Goal: Transaction & Acquisition: Purchase product/service

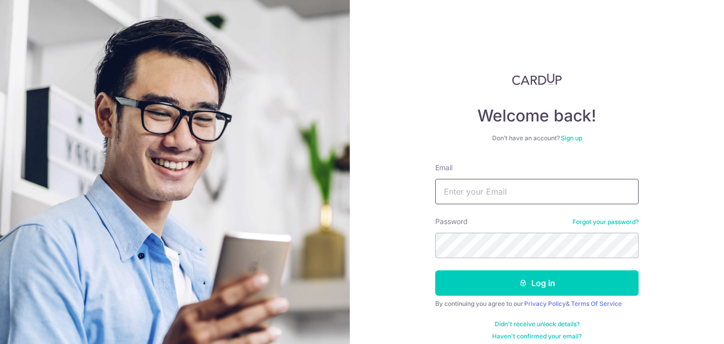
click at [496, 183] on input "Email" at bounding box center [536, 191] width 203 height 25
type input "arulmuruganvelusamy@hotmail.com"
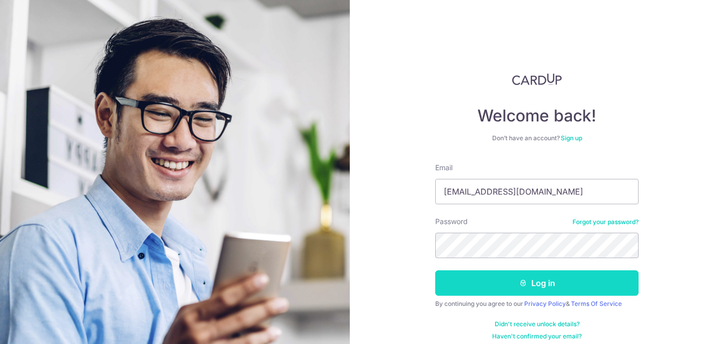
click at [526, 284] on icon "submit" at bounding box center [523, 283] width 8 height 8
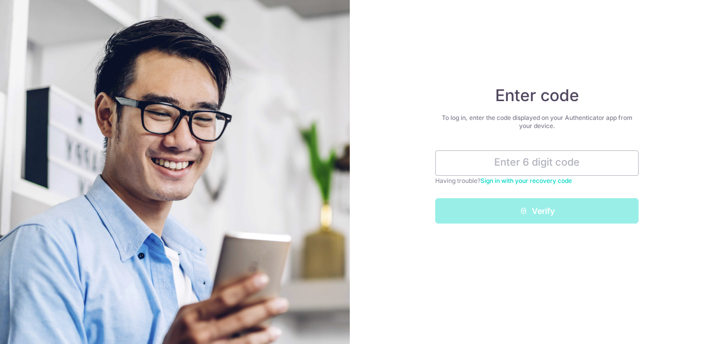
click at [546, 162] on input "text" at bounding box center [536, 162] width 203 height 25
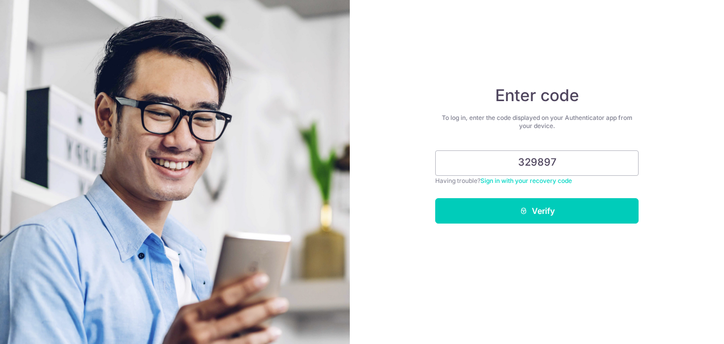
type input "329897"
click at [435, 198] on button "Verify" at bounding box center [536, 210] width 203 height 25
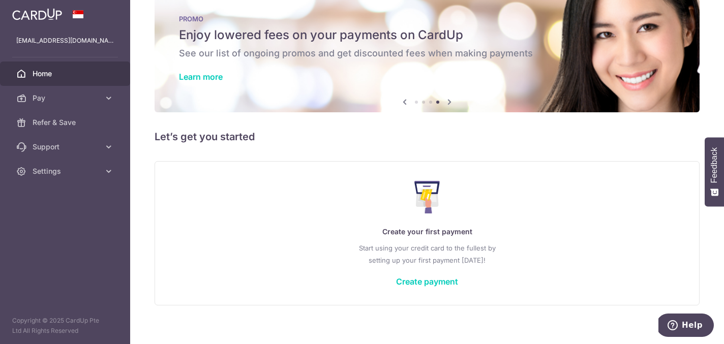
scroll to position [27, 0]
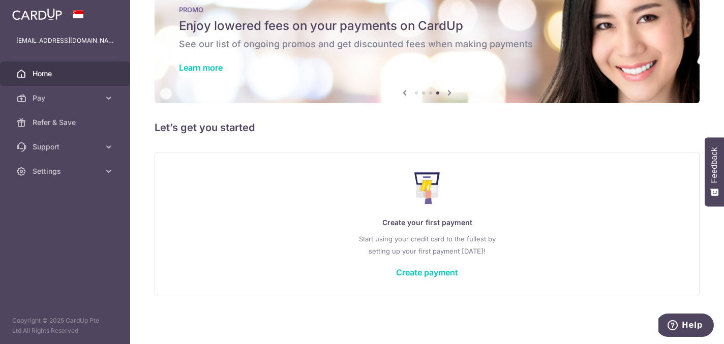
click at [413, 265] on div "Create your first payment Start using your credit card to the fullest by settin…" at bounding box center [426, 224] width 519 height 120
click at [415, 275] on link "Create payment" at bounding box center [427, 272] width 62 height 10
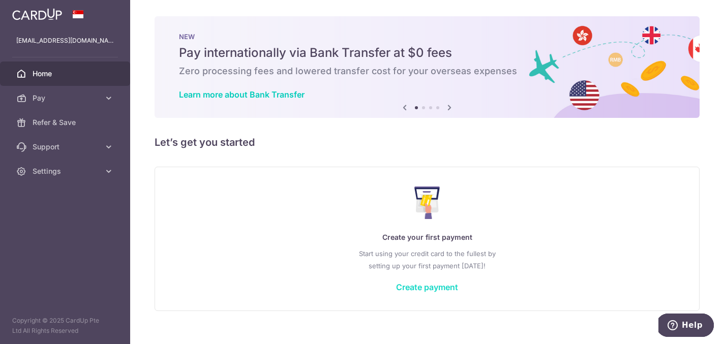
click at [439, 285] on link "Create payment" at bounding box center [427, 287] width 62 height 10
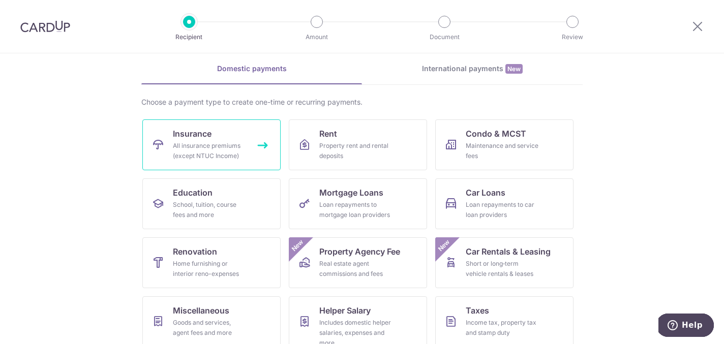
scroll to position [53, 0]
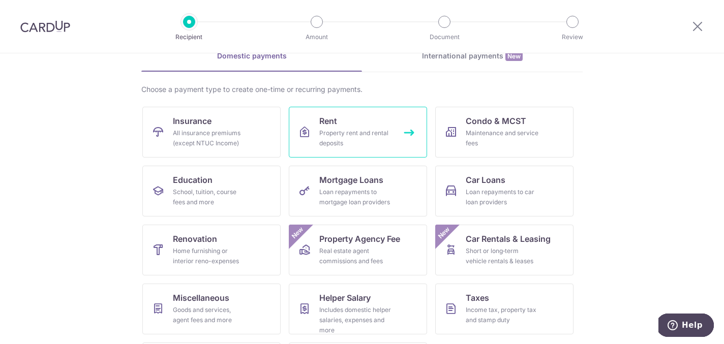
click at [364, 138] on div "Property rent and rental deposits" at bounding box center [355, 138] width 73 height 20
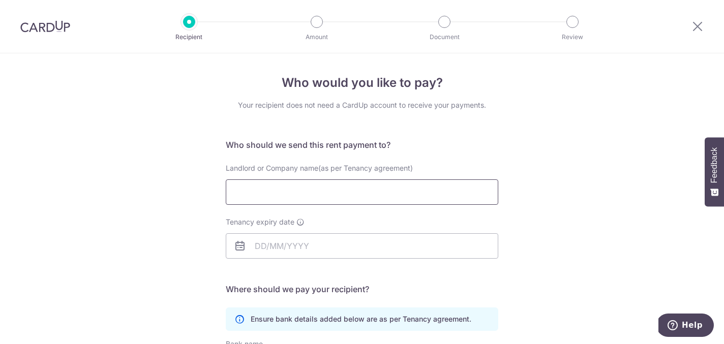
click at [324, 189] on input "Landlord or Company name(as per Tenancy agreement)" at bounding box center [362, 191] width 272 height 25
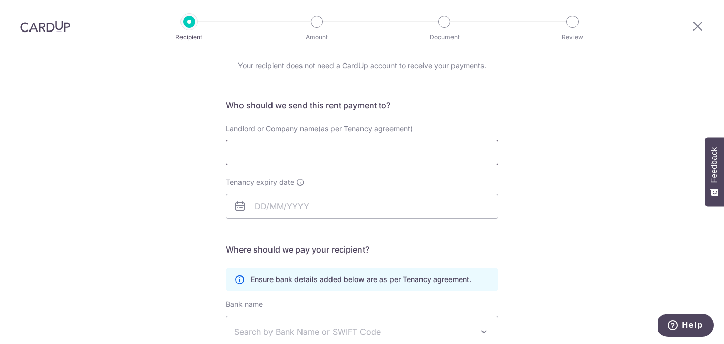
scroll to position [55, 0]
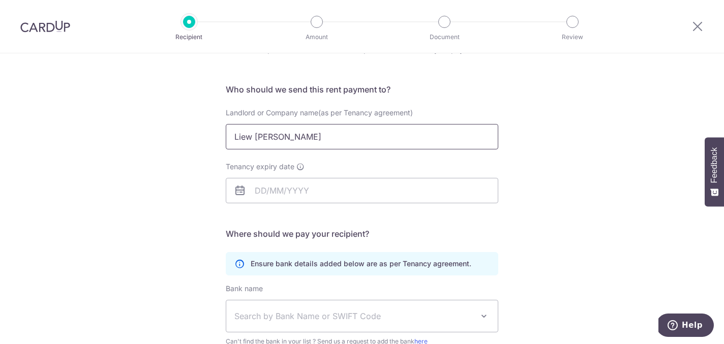
click at [256, 133] on input "Liew [PERSON_NAME]" at bounding box center [362, 136] width 272 height 25
click at [285, 135] on input "Liew [PERSON_NAME]" at bounding box center [362, 136] width 272 height 25
type input "Liew [PERSON_NAME]"
click at [293, 185] on input "Tenancy expiry date" at bounding box center [362, 190] width 272 height 25
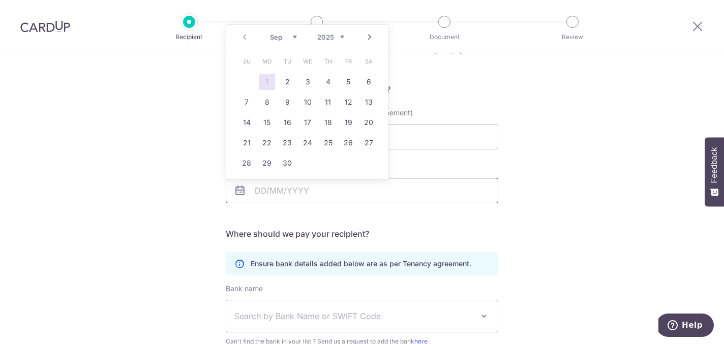
click at [401, 203] on div "Tenancy expiry date" at bounding box center [362, 189] width 285 height 54
click at [394, 221] on form "Who should we send this rent payment to? Landlord or Company name(as per Tenanc…" at bounding box center [362, 258] width 272 height 351
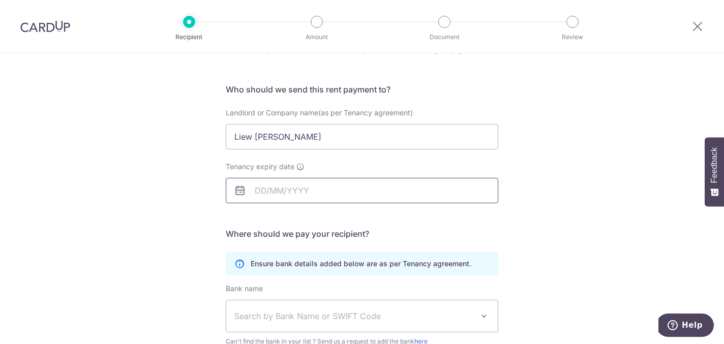
click at [374, 193] on input "Tenancy expiry date" at bounding box center [362, 190] width 272 height 25
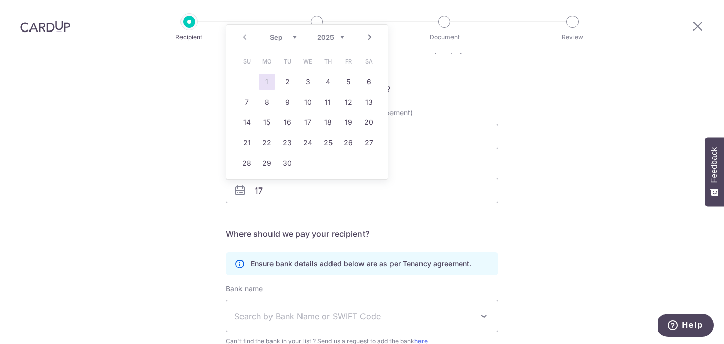
click at [339, 36] on select "2025 2026 2027 2028 2029 2030 2031 2032 2033 2034 2035" at bounding box center [330, 37] width 27 height 8
click at [293, 36] on select "Jan Feb Mar Apr May Jun Jul Aug Sep Oct Nov Dec" at bounding box center [283, 37] width 27 height 8
click at [304, 120] on link "17" at bounding box center [307, 122] width 16 height 16
type input "[DATE]"
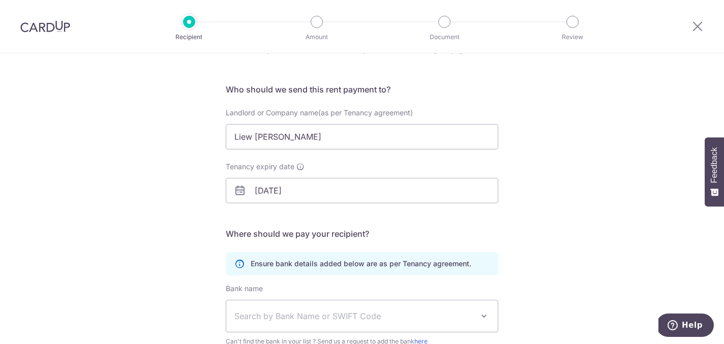
click at [338, 207] on div "Tenancy expiry date 17/03/2027" at bounding box center [362, 189] width 285 height 54
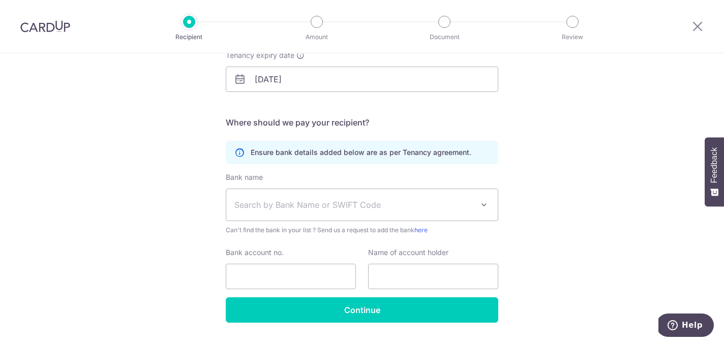
scroll to position [158, 0]
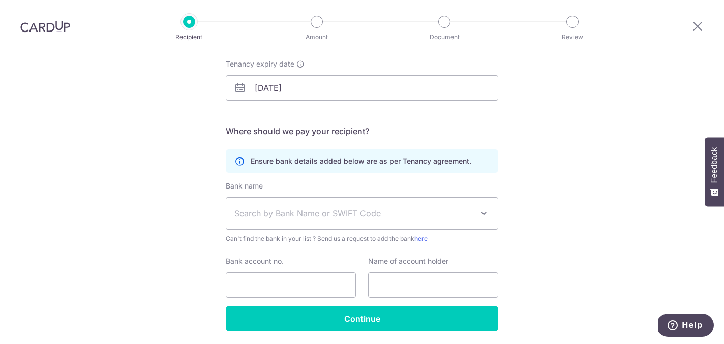
click at [376, 218] on span "Search by Bank Name or SWIFT Code" at bounding box center [353, 213] width 239 height 12
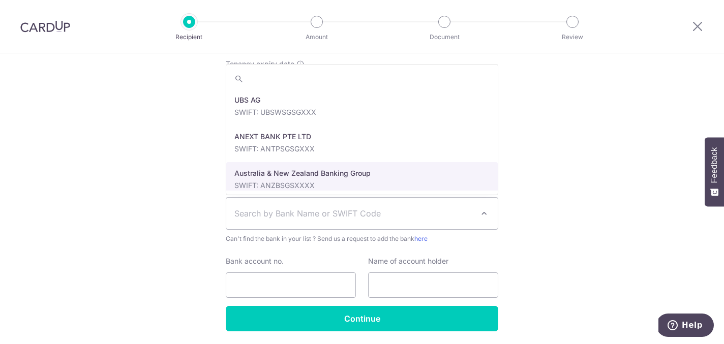
click at [534, 204] on div "Who would you like to pay? Your recipient does not need a CardUp account to rec…" at bounding box center [362, 137] width 724 height 484
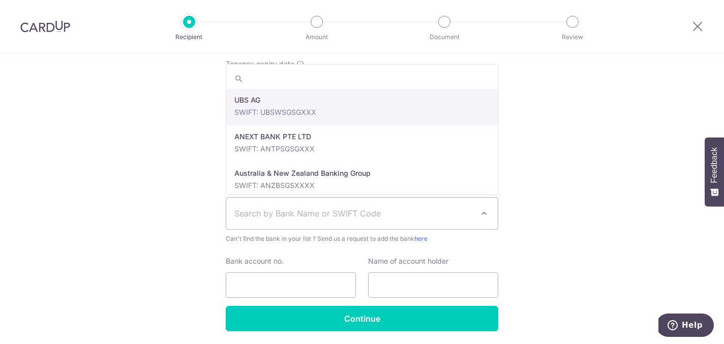
click at [470, 218] on span "Search by Bank Name or SWIFT Code" at bounding box center [353, 213] width 239 height 12
click at [545, 172] on div "Who would you like to pay? Your recipient does not need a CardUp account to rec…" at bounding box center [362, 137] width 724 height 484
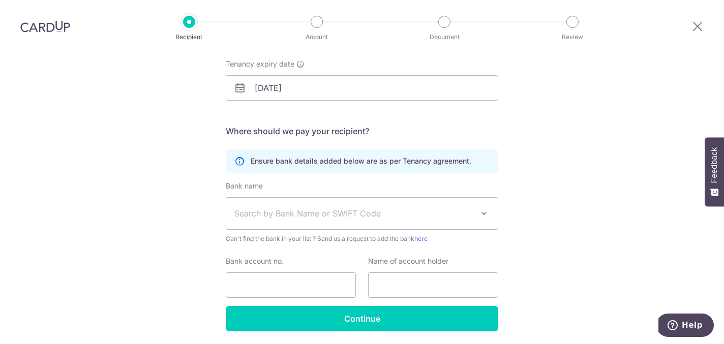
scroll to position [0, 0]
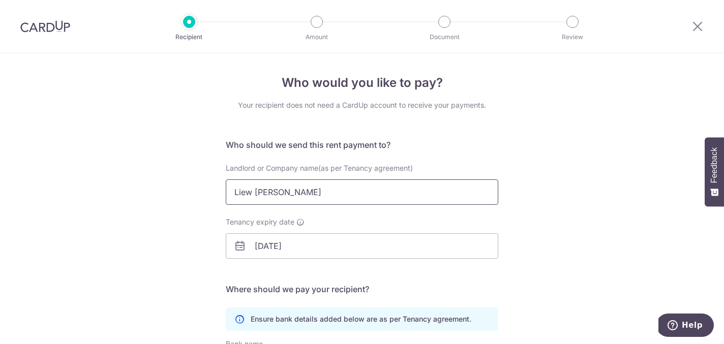
click at [320, 198] on input "Liew Choon Chin" at bounding box center [362, 191] width 272 height 25
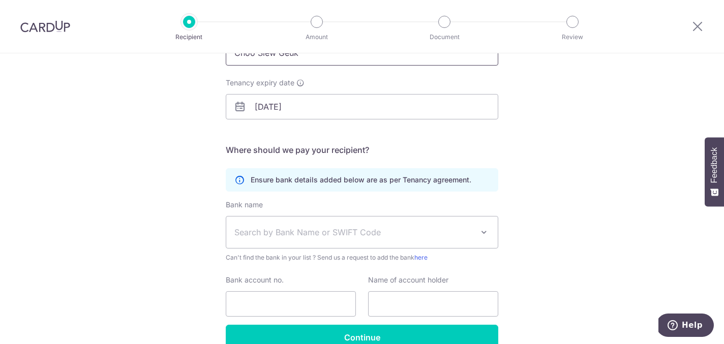
scroll to position [156, 0]
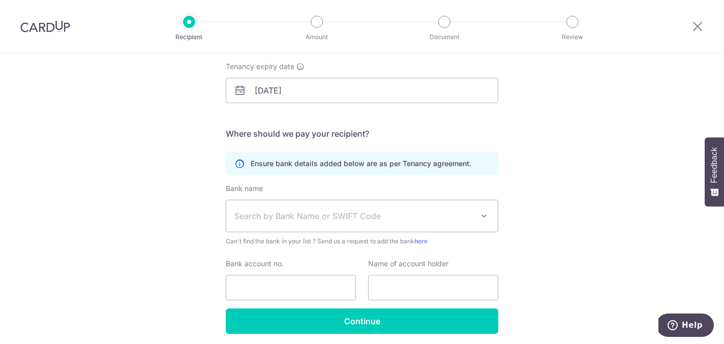
type input "Choo Siew Geuk"
click at [320, 214] on span "Search by Bank Name or SWIFT Code" at bounding box center [353, 216] width 239 height 12
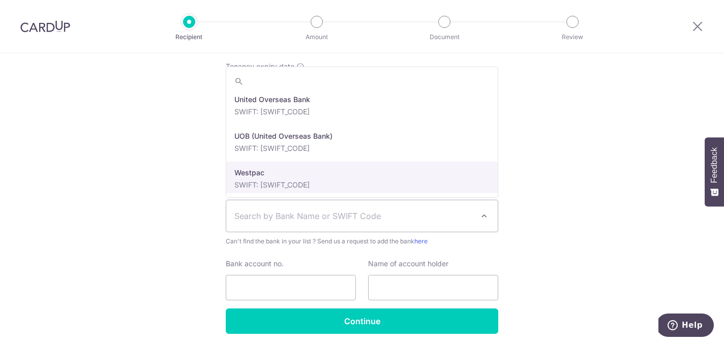
scroll to position [2233, 0]
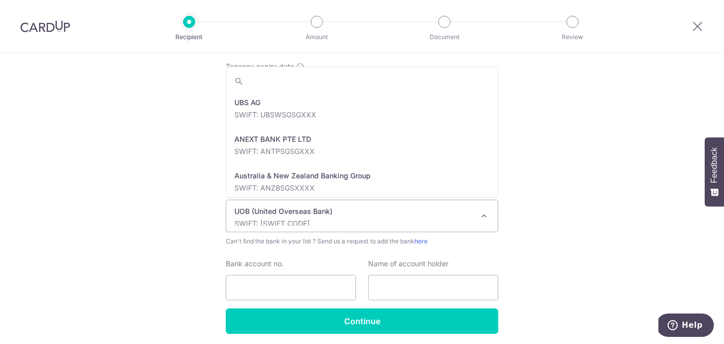
click at [359, 212] on p "UOB (United Overseas Bank)" at bounding box center [353, 211] width 239 height 10
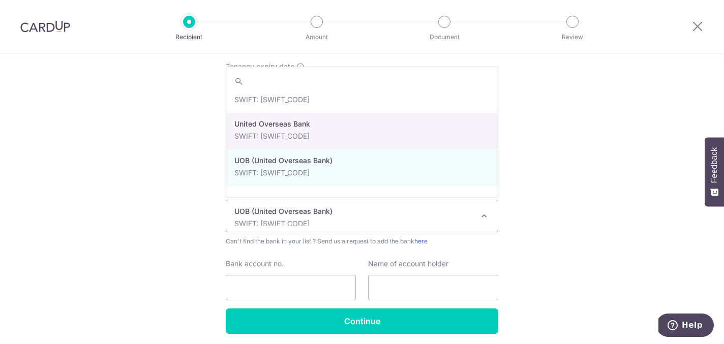
scroll to position [2194, 0]
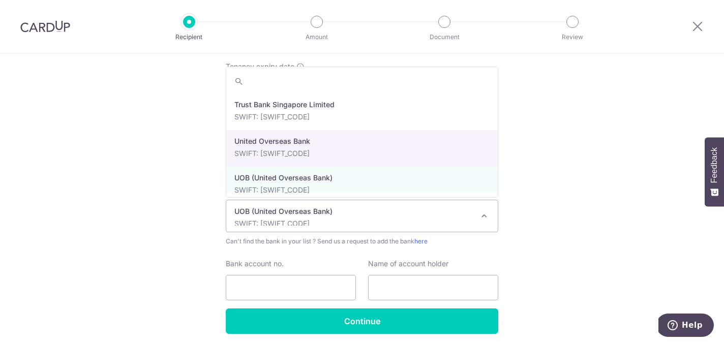
select select "23668"
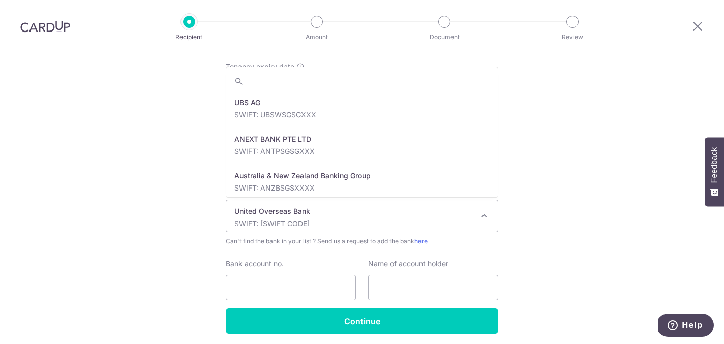
click at [425, 211] on p "United Overseas Bank" at bounding box center [353, 211] width 239 height 10
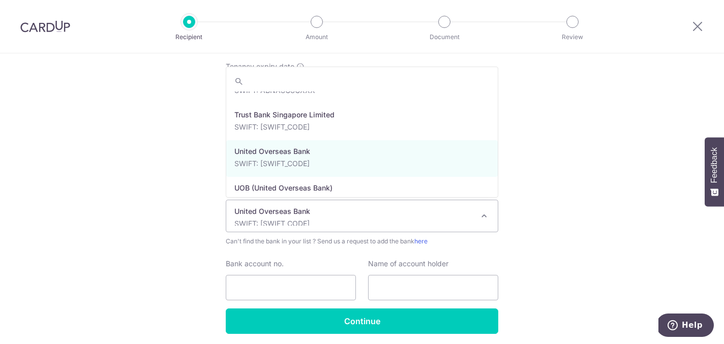
click at [567, 193] on div "Who would you like to pay? Your recipient does not need a CardUp account to rec…" at bounding box center [362, 140] width 724 height 484
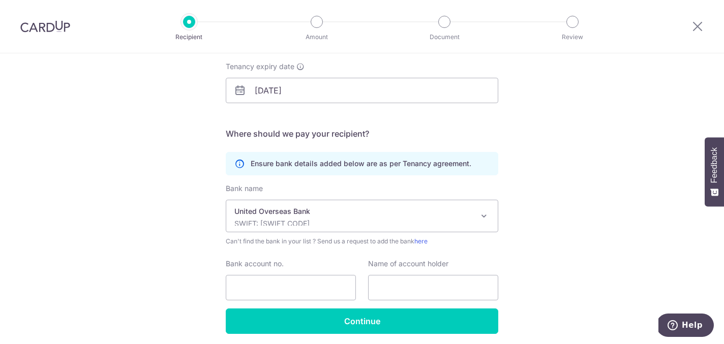
scroll to position [193, 0]
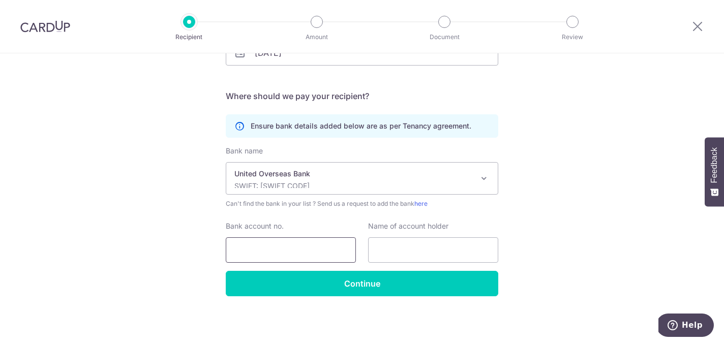
click at [291, 251] on input "Bank account no." at bounding box center [291, 249] width 130 height 25
type input "1561009436"
click at [408, 250] on input "text" at bounding box center [433, 249] width 130 height 25
type input "Choo Siew Geuk"
click at [544, 270] on div "Who would you like to pay? Your recipient does not need a CardUp account to rec…" at bounding box center [362, 102] width 724 height 484
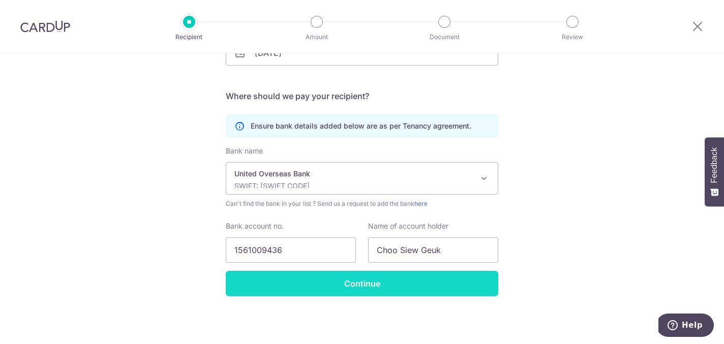
click at [333, 278] on input "Continue" at bounding box center [362, 283] width 272 height 25
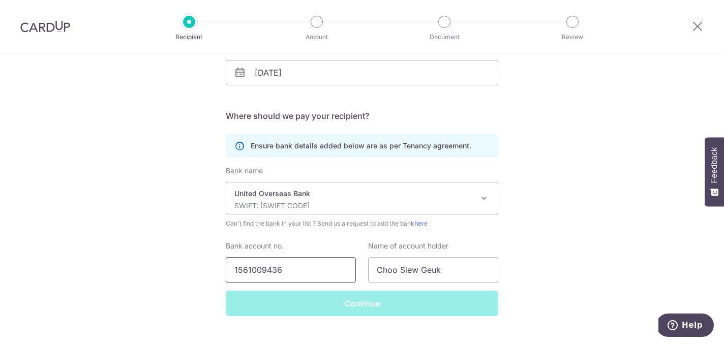
scroll to position [154, 0]
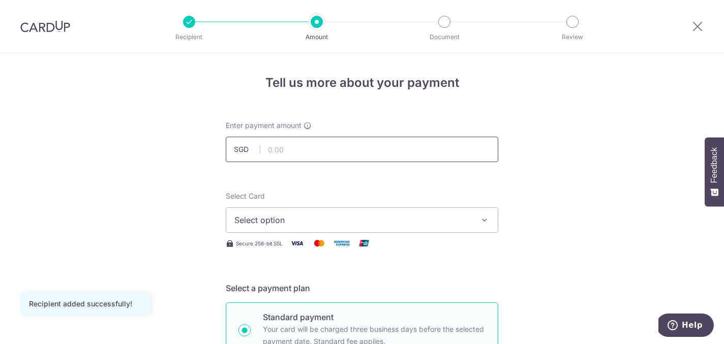
click at [315, 147] on input "text" at bounding box center [362, 149] width 272 height 25
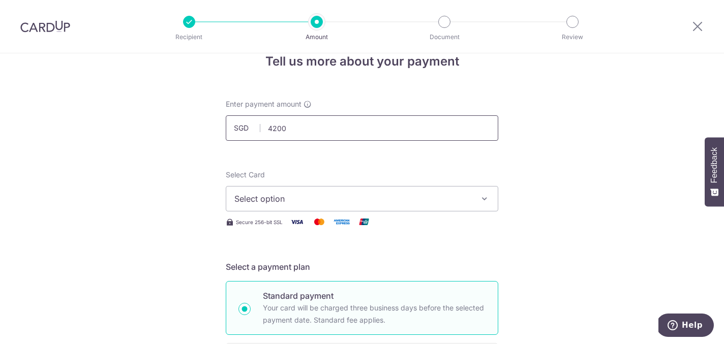
scroll to position [38, 0]
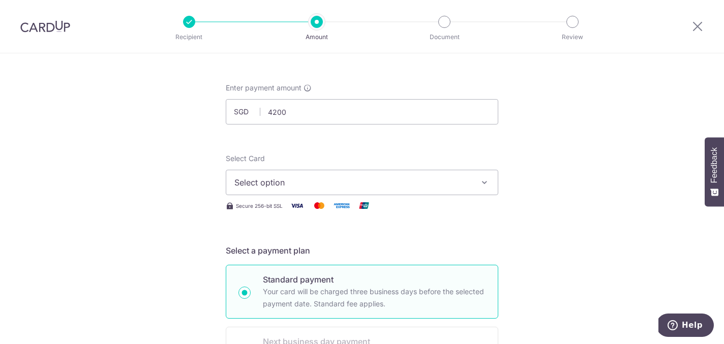
type input "4,200.00"
click at [348, 187] on span "Select option" at bounding box center [352, 182] width 237 height 12
click at [343, 203] on link "Add credit card" at bounding box center [361, 211] width 271 height 18
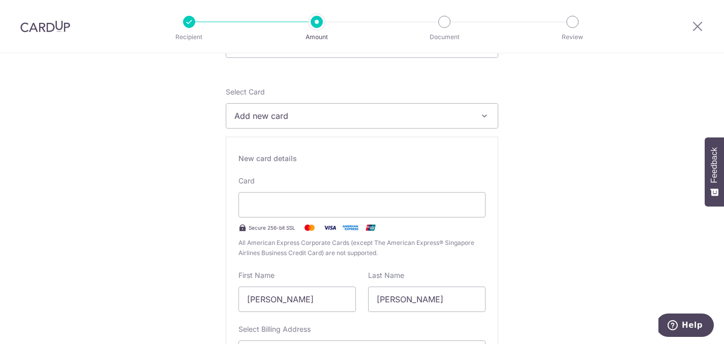
scroll to position [110, 0]
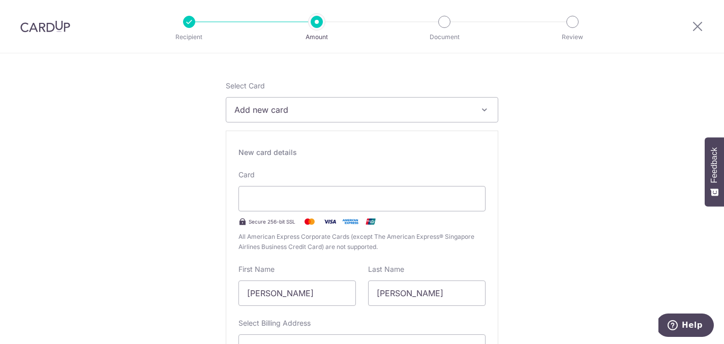
click at [387, 193] on iframe at bounding box center [362, 199] width 230 height 12
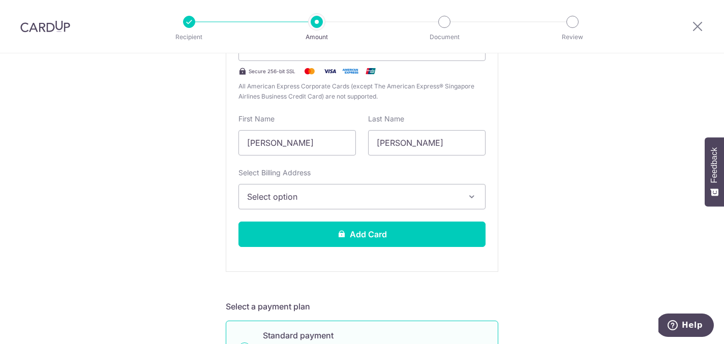
scroll to position [276, 0]
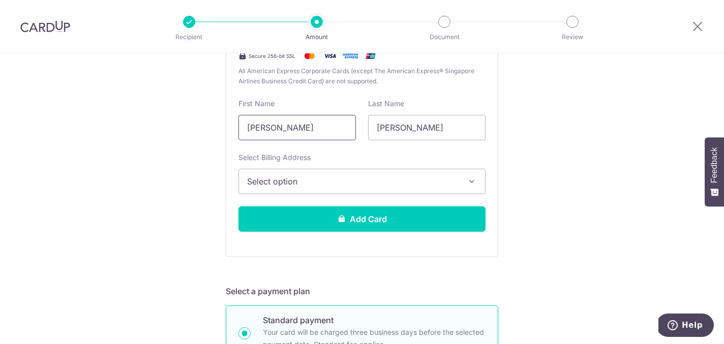
click at [308, 127] on input "[PERSON_NAME]" at bounding box center [296, 127] width 117 height 25
type input "[PERSON_NAME]"
type input "Arul Murugan"
click at [285, 174] on button "Select option" at bounding box center [361, 181] width 247 height 25
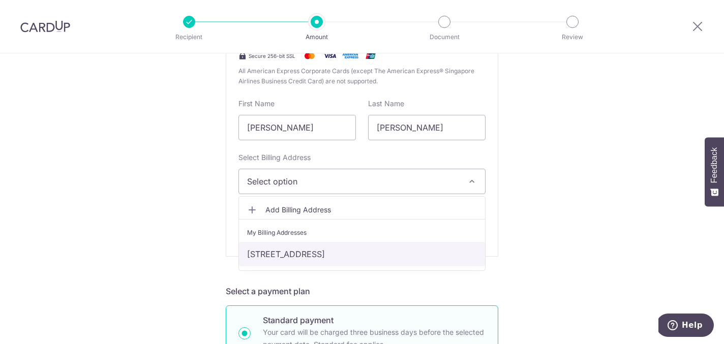
click at [302, 250] on link "[STREET_ADDRESS]" at bounding box center [362, 254] width 246 height 24
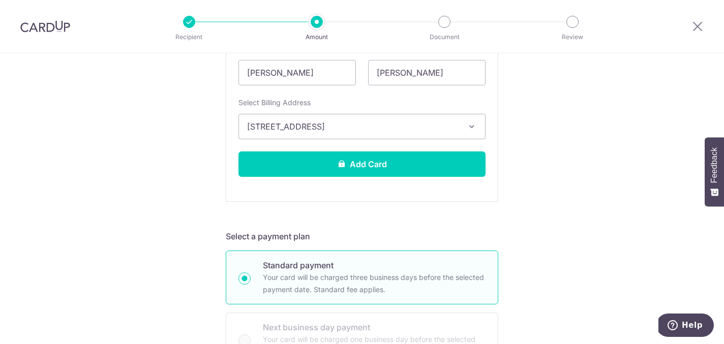
scroll to position [335, 0]
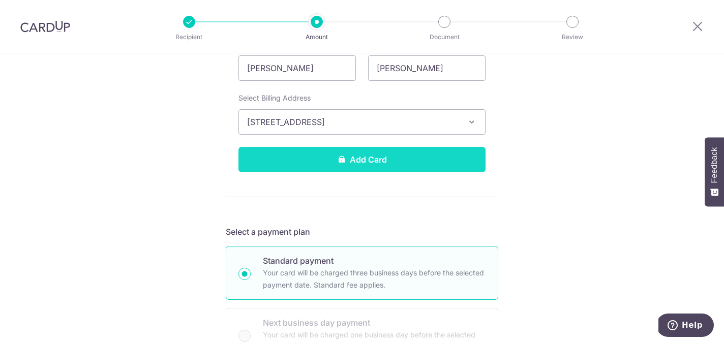
click at [393, 159] on button "Add Card" at bounding box center [361, 159] width 247 height 25
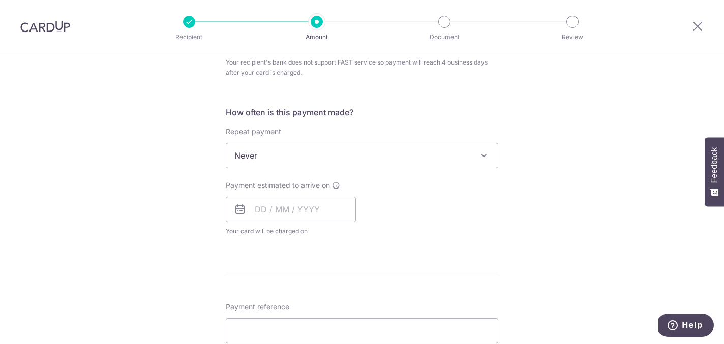
scroll to position [318, 0]
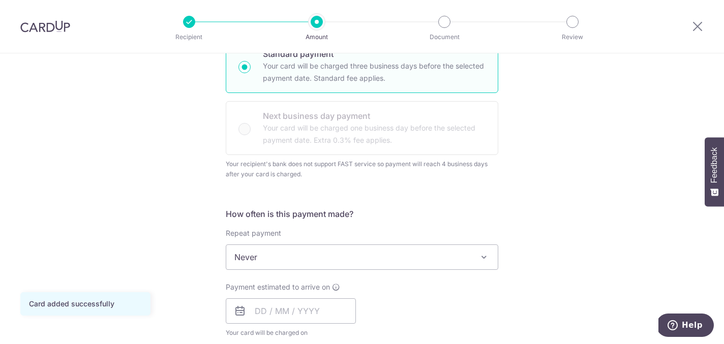
scroll to position [263, 0]
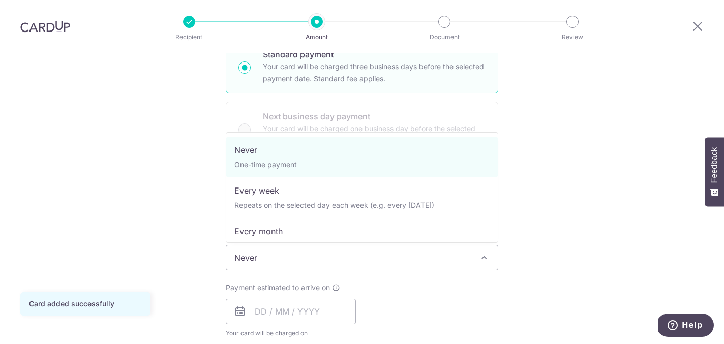
click at [405, 258] on span "Never" at bounding box center [361, 258] width 271 height 24
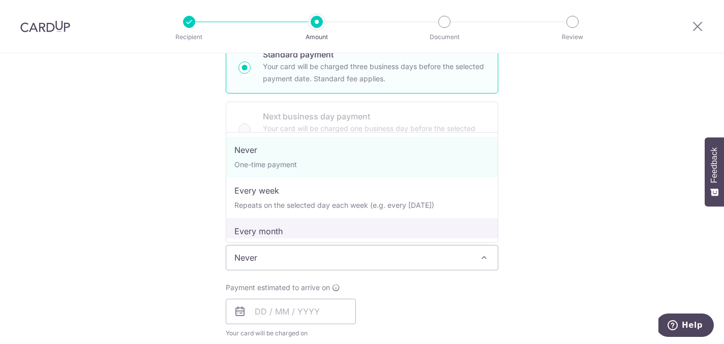
click at [468, 240] on span "Never One-time payment Every week Repeats on the selected day each week (e.g. e…" at bounding box center [362, 187] width 272 height 111
select select "3"
type input "[DATE]"
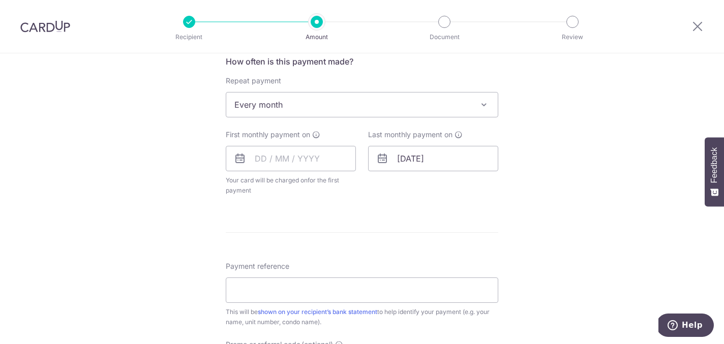
scroll to position [412, 0]
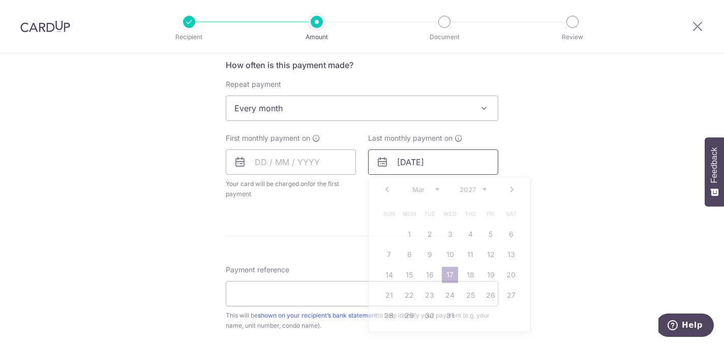
click at [393, 161] on input "[DATE]" at bounding box center [433, 161] width 130 height 25
click at [407, 163] on input "[DATE]" at bounding box center [433, 161] width 130 height 25
click at [299, 156] on input "text" at bounding box center [291, 161] width 130 height 25
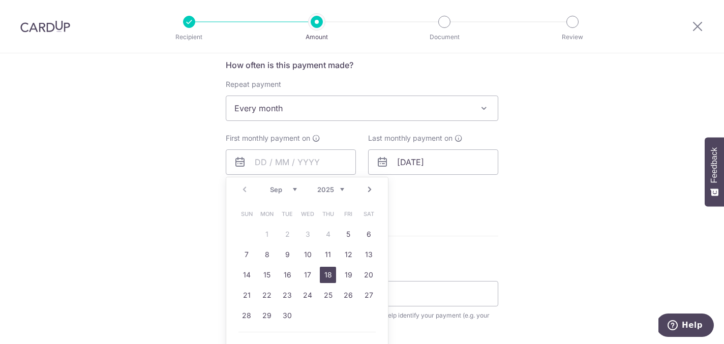
click at [324, 273] on link "18" at bounding box center [328, 275] width 16 height 16
type input "[DATE]"
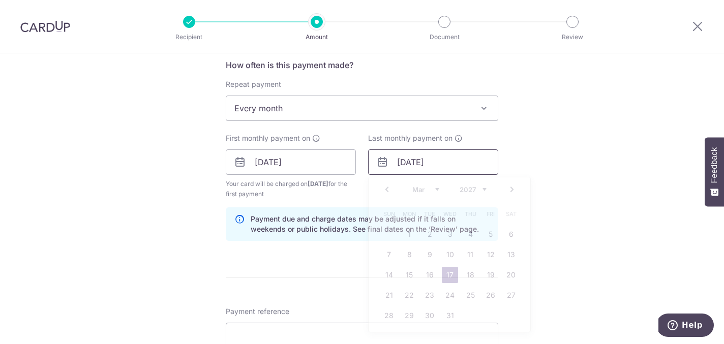
click at [404, 168] on input "[DATE]" at bounding box center [433, 161] width 130 height 25
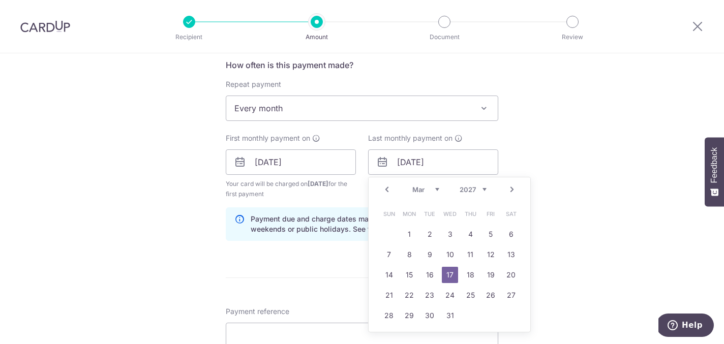
click at [452, 128] on div "How often is this payment made? Repeat payment Never Every week Every month Eve…" at bounding box center [362, 154] width 272 height 190
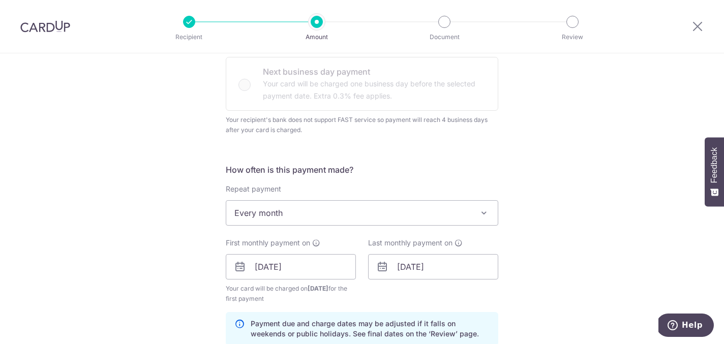
scroll to position [342, 0]
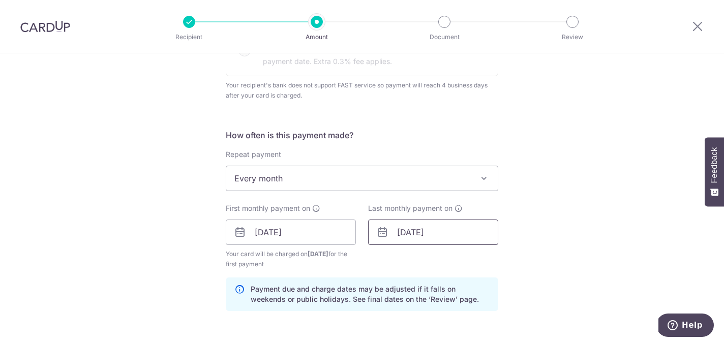
click at [419, 233] on input "[DATE]" at bounding box center [433, 232] width 130 height 25
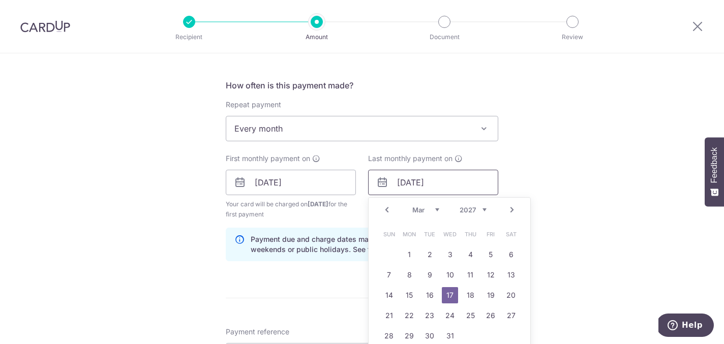
scroll to position [409, 0]
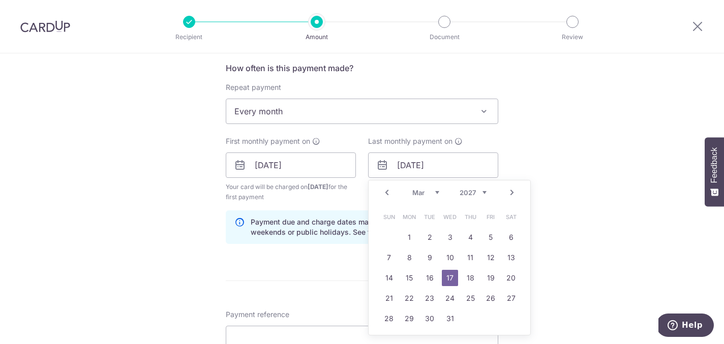
click at [386, 192] on link "Prev" at bounding box center [387, 193] width 12 height 12
click at [470, 275] on link "18" at bounding box center [470, 278] width 16 height 16
type input "[DATE]"
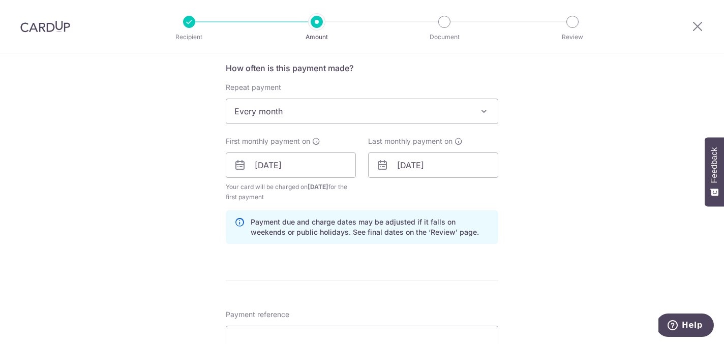
click at [532, 220] on div "Tell us more about your payment Enter payment amount SGD 4,200.00 4200.00 Card …" at bounding box center [362, 142] width 724 height 996
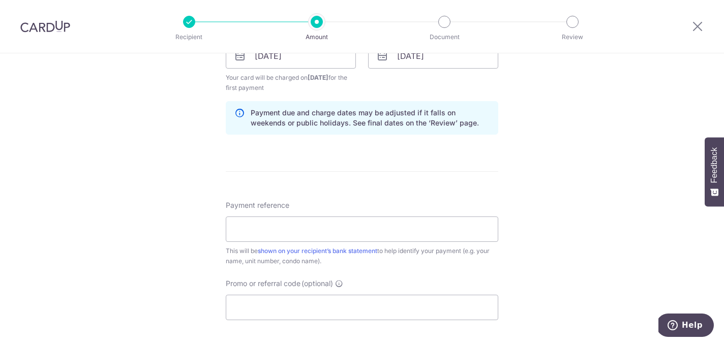
scroll to position [518, 0]
click at [325, 232] on input "Payment reference" at bounding box center [362, 229] width 272 height 25
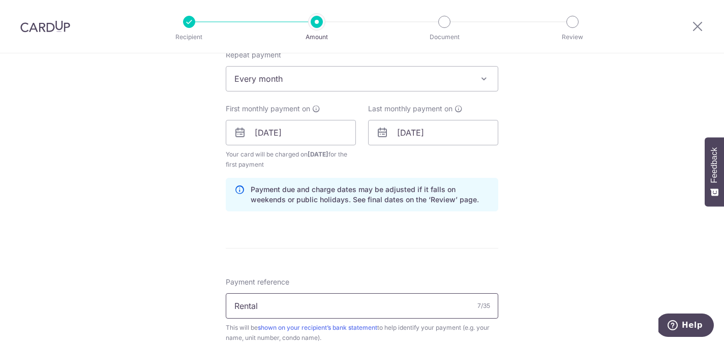
scroll to position [440, 0]
drag, startPoint x: 223, startPoint y: 104, endPoint x: 297, endPoint y: 105, distance: 73.7
click at [297, 107] on div "Tell us more about your payment Enter payment amount SGD 4,200.00 4200.00 Card …" at bounding box center [362, 111] width 724 height 996
click at [327, 106] on div "First monthly payment on [DATE] Your card will be charged on [DATE] for the fir…" at bounding box center [291, 138] width 130 height 66
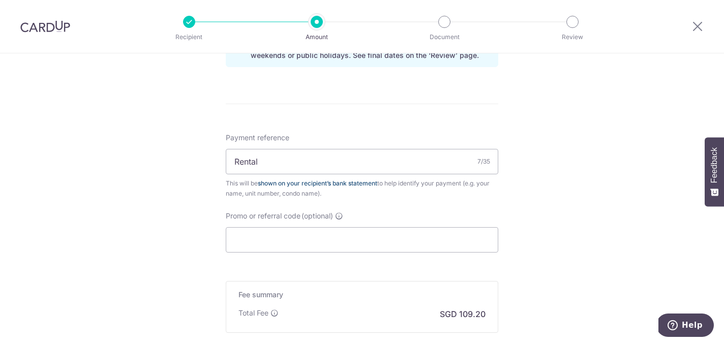
scroll to position [584, 0]
click at [341, 170] on input "Rental" at bounding box center [362, 163] width 272 height 25
click at [452, 198] on div "This will be shown on your recipient’s bank statement to help identify your pay…" at bounding box center [362, 190] width 272 height 20
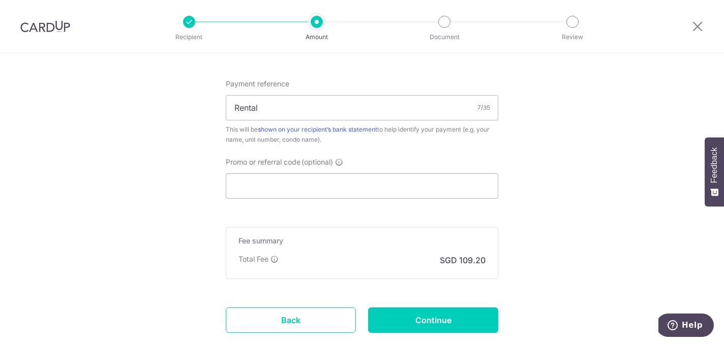
scroll to position [645, 0]
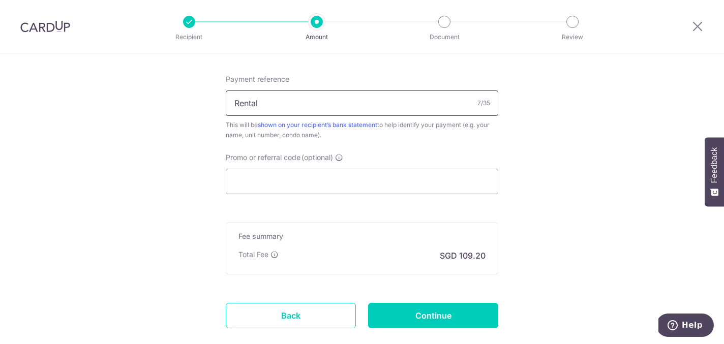
click at [348, 104] on input "Rental" at bounding box center [362, 102] width 272 height 25
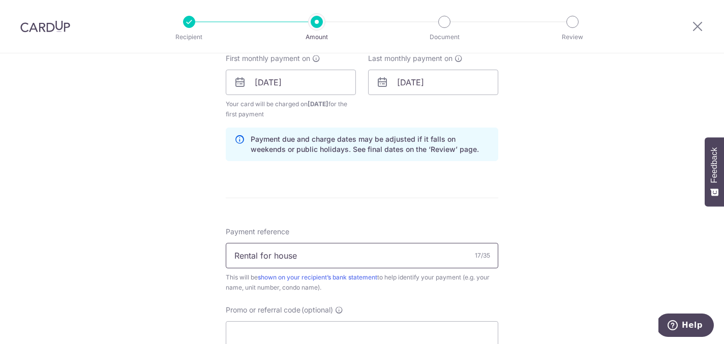
scroll to position [490, 0]
type input "Rental for Kentish Green 06-15"
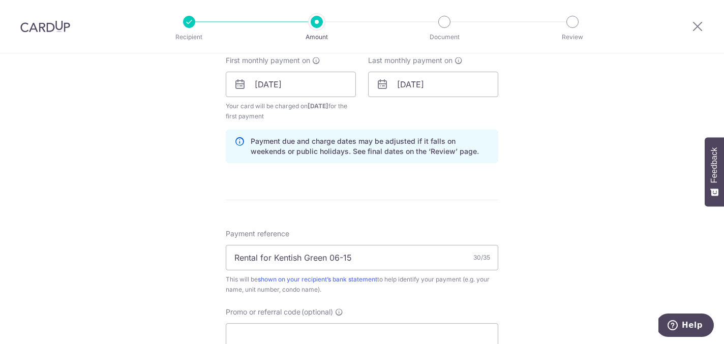
click at [515, 232] on div "Tell us more about your payment Enter payment amount SGD 4,200.00 4200.00 Card …" at bounding box center [362, 61] width 724 height 996
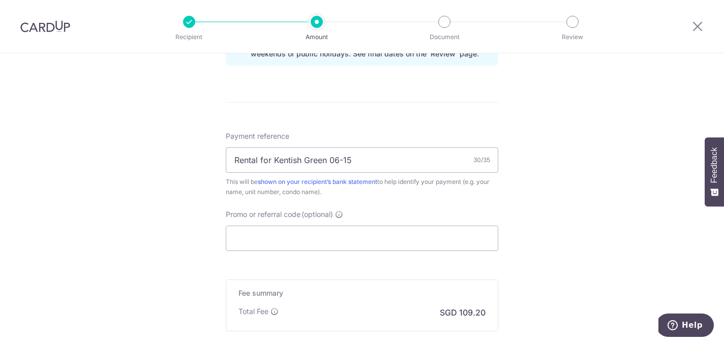
scroll to position [598, 0]
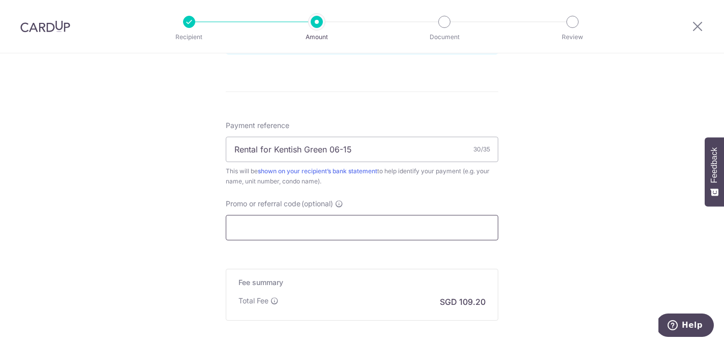
click at [408, 226] on input "Promo or referral code (optional)" at bounding box center [362, 227] width 272 height 25
paste input "SAVERENT179"
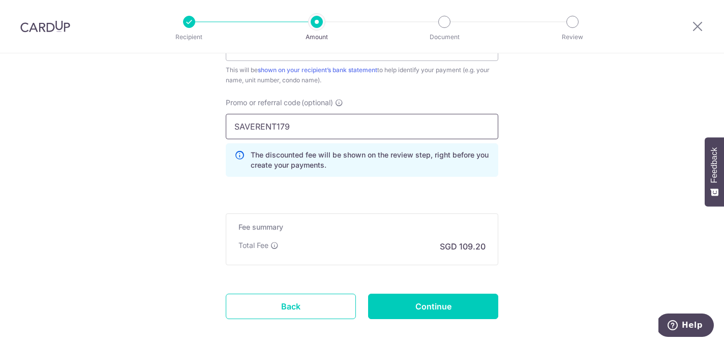
scroll to position [700, 0]
type input "SAVERENT179"
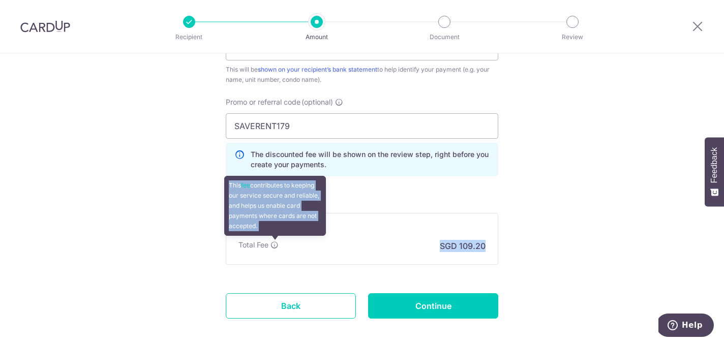
drag, startPoint x: 500, startPoint y: 250, endPoint x: 274, endPoint y: 244, distance: 225.2
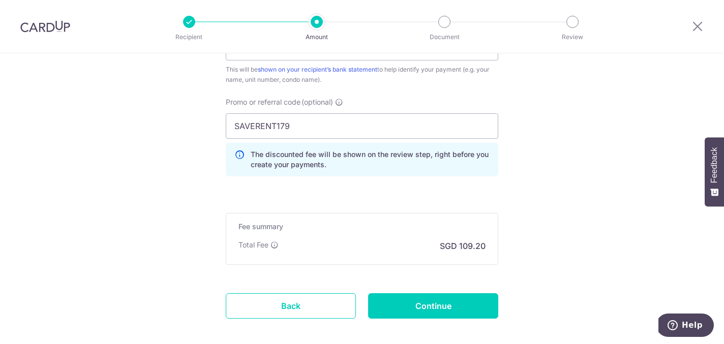
click at [310, 235] on div "Fee summary Base fee Extend fee Next-day fee Total Fee SGD 109.20" at bounding box center [362, 239] width 272 height 52
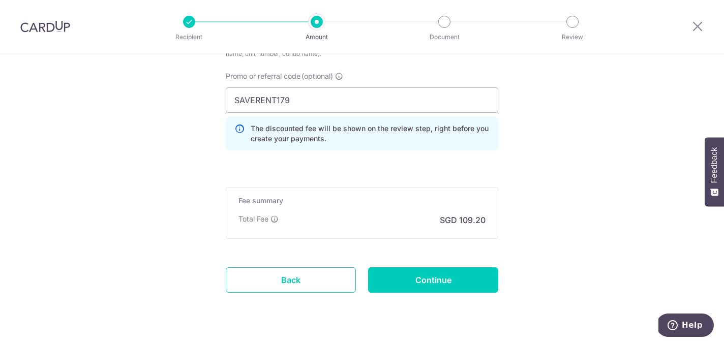
scroll to position [737, 0]
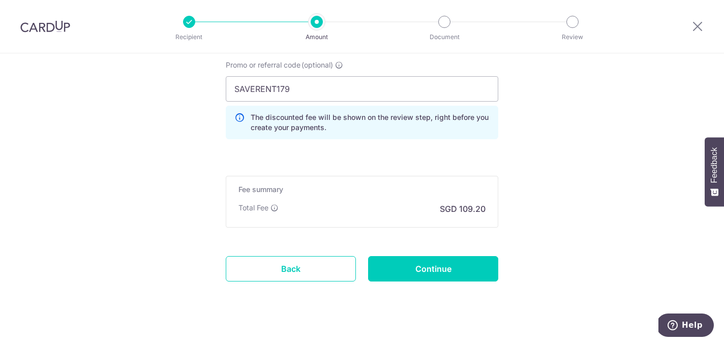
drag, startPoint x: 491, startPoint y: 207, endPoint x: 393, endPoint y: 207, distance: 97.6
click at [393, 207] on div "Fee summary Base fee Extend fee Next-day fee Total Fee SGD 109.20" at bounding box center [362, 202] width 272 height 52
click at [393, 207] on div "Total Fee SGD 109.20" at bounding box center [361, 209] width 247 height 12
drag, startPoint x: 434, startPoint y: 212, endPoint x: 488, endPoint y: 212, distance: 54.9
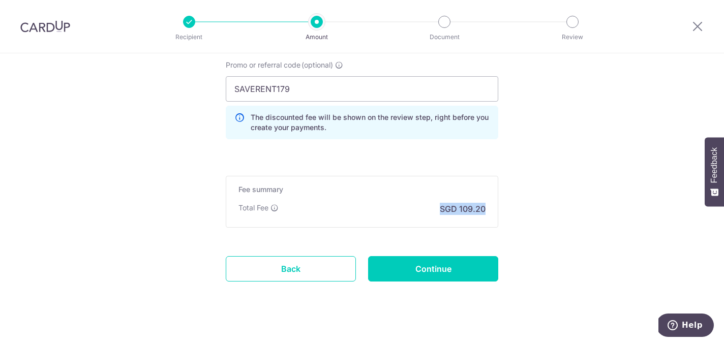
click at [488, 212] on div "Fee summary Base fee Extend fee Next-day fee Total Fee SGD 109.20" at bounding box center [362, 202] width 272 height 52
click at [482, 214] on div at bounding box center [482, 214] width 0 height 0
drag, startPoint x: 484, startPoint y: 212, endPoint x: 317, endPoint y: 217, distance: 167.3
click at [317, 217] on div "Fee summary Base fee Extend fee Next-day fee Total Fee SGD 109.20" at bounding box center [362, 202] width 272 height 52
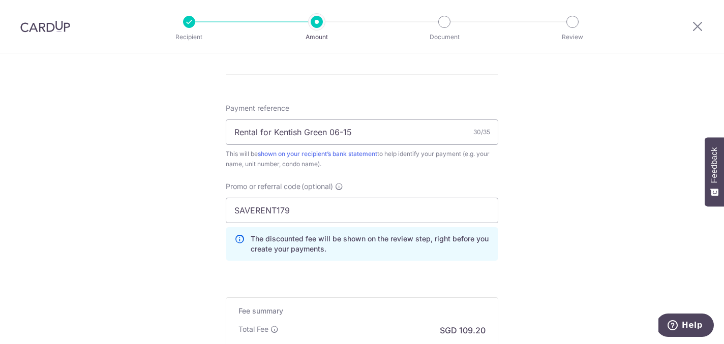
scroll to position [703, 0]
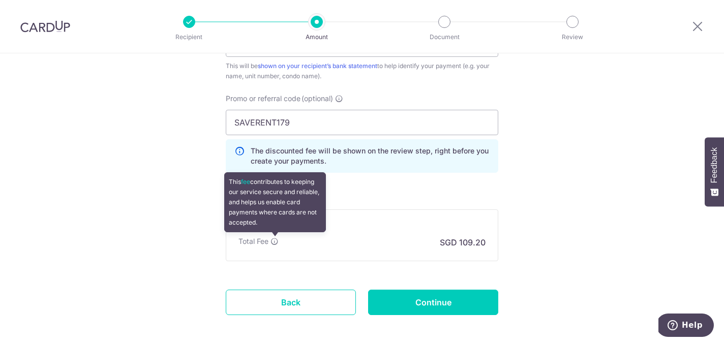
click at [274, 240] on icon at bounding box center [274, 241] width 8 height 8
click at [273, 238] on icon at bounding box center [274, 241] width 8 height 8
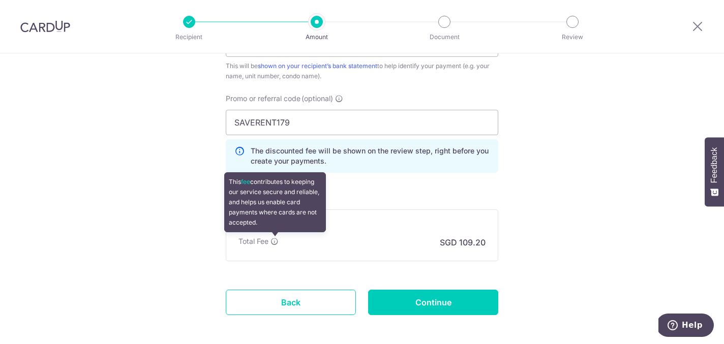
click at [273, 239] on icon at bounding box center [274, 241] width 8 height 8
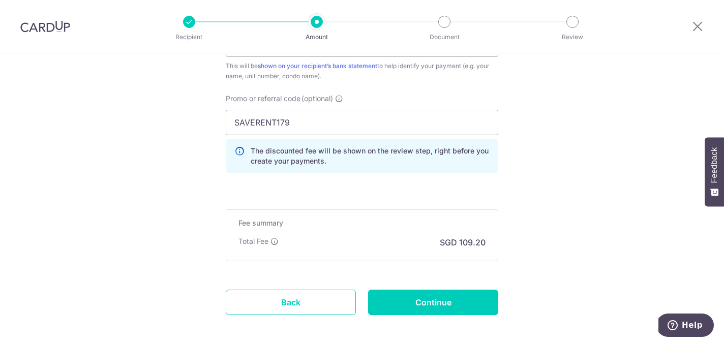
click at [239, 150] on icon at bounding box center [239, 156] width 10 height 20
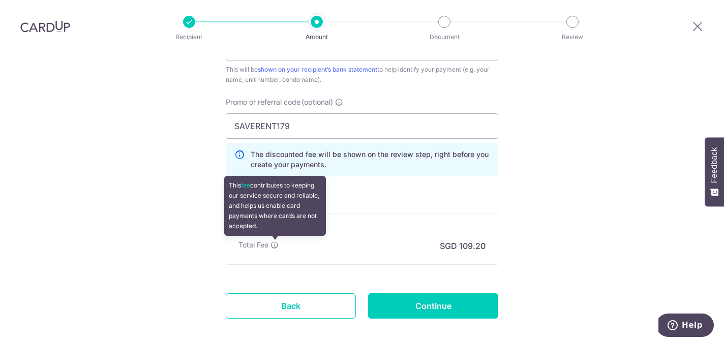
click at [276, 245] on icon at bounding box center [274, 245] width 8 height 8
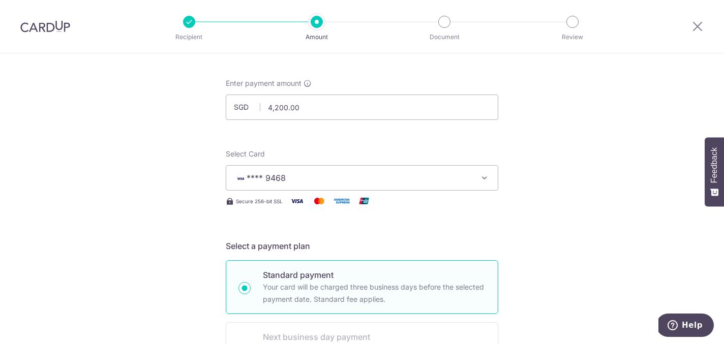
scroll to position [0, 0]
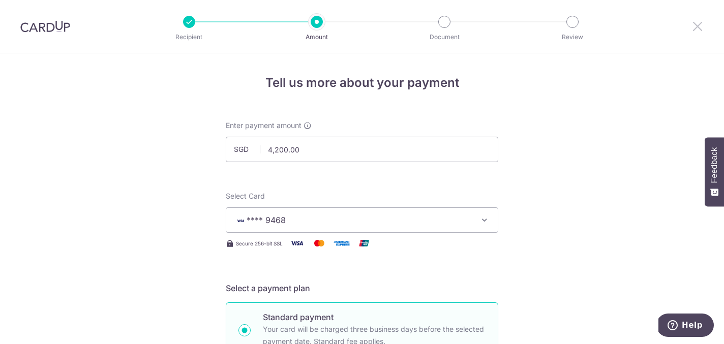
click at [698, 29] on icon at bounding box center [697, 26] width 12 height 13
